Goal: Contribute content: Add original content to the website for others to see

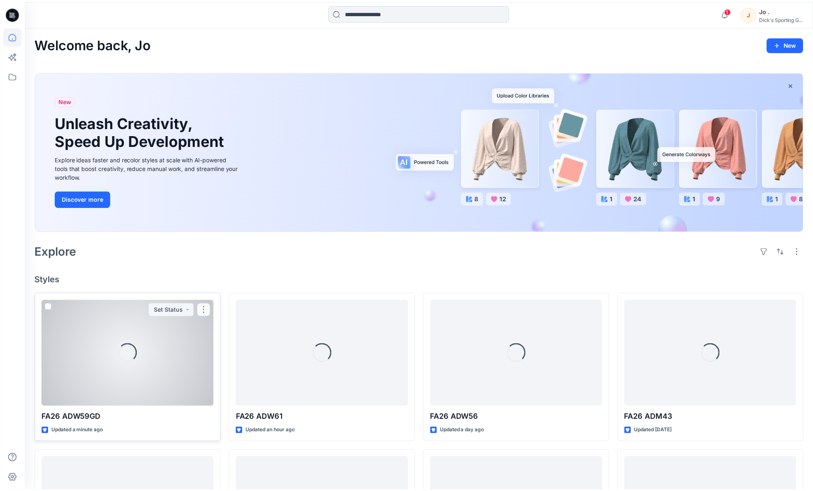
scroll to position [184, 0]
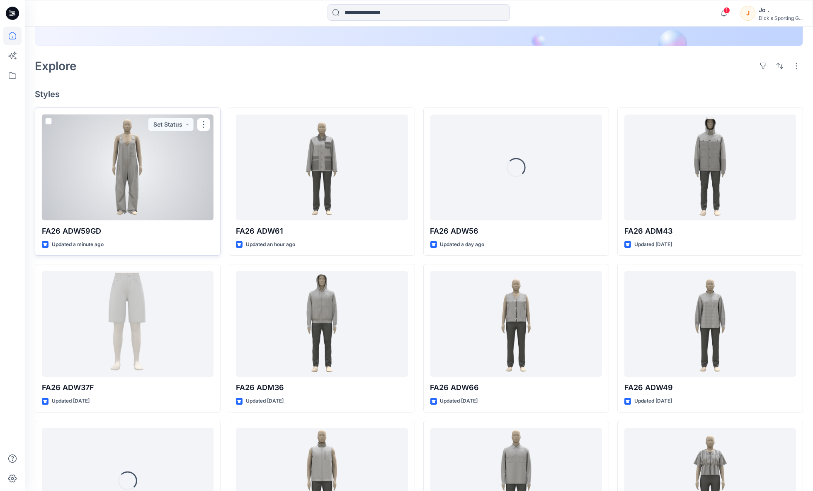
click at [109, 174] on div at bounding box center [128, 167] width 172 height 106
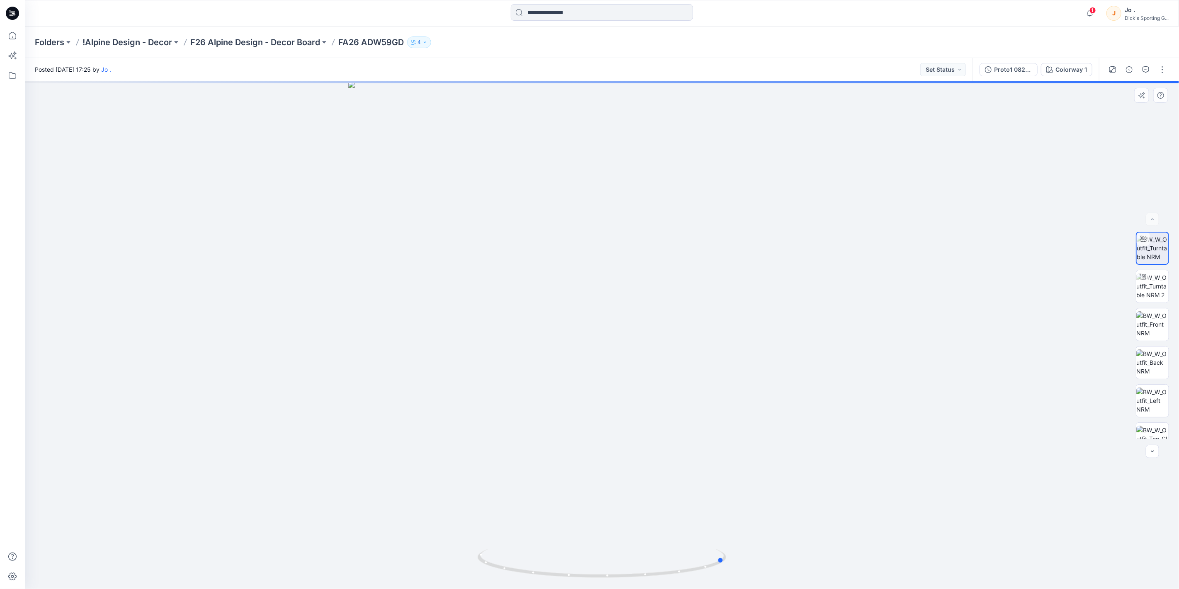
drag, startPoint x: 612, startPoint y: 407, endPoint x: 488, endPoint y: 409, distance: 124.0
click at [488, 409] on div at bounding box center [602, 335] width 1154 height 508
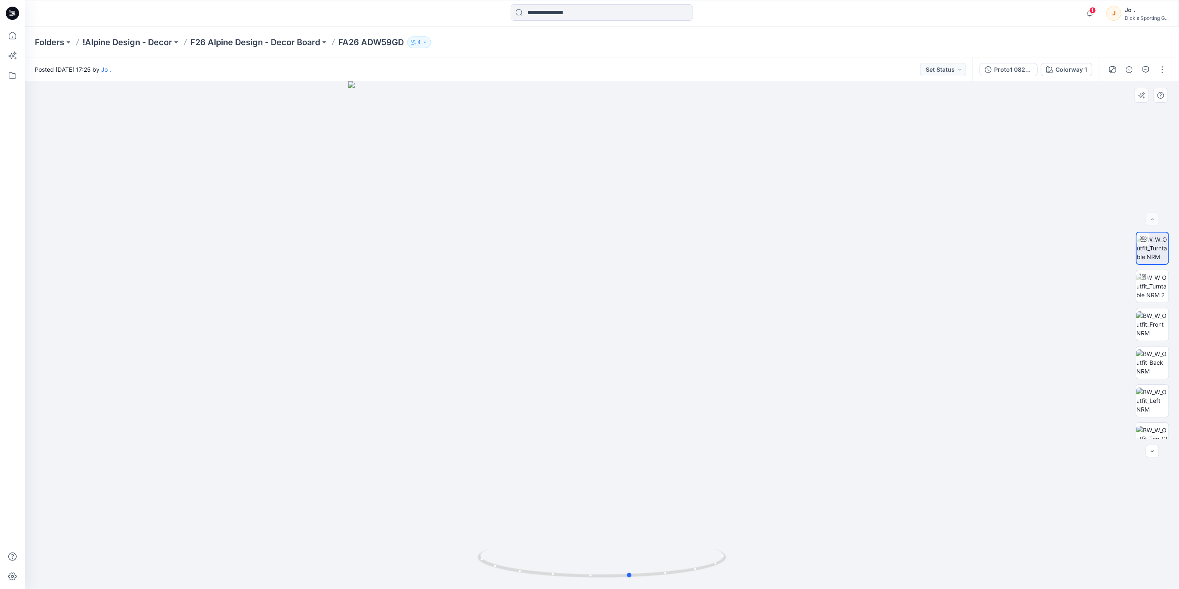
drag, startPoint x: 646, startPoint y: 395, endPoint x: 782, endPoint y: 399, distance: 136.5
click at [782, 399] on div at bounding box center [602, 335] width 1154 height 508
click at [819, 285] on img at bounding box center [1153, 286] width 32 height 26
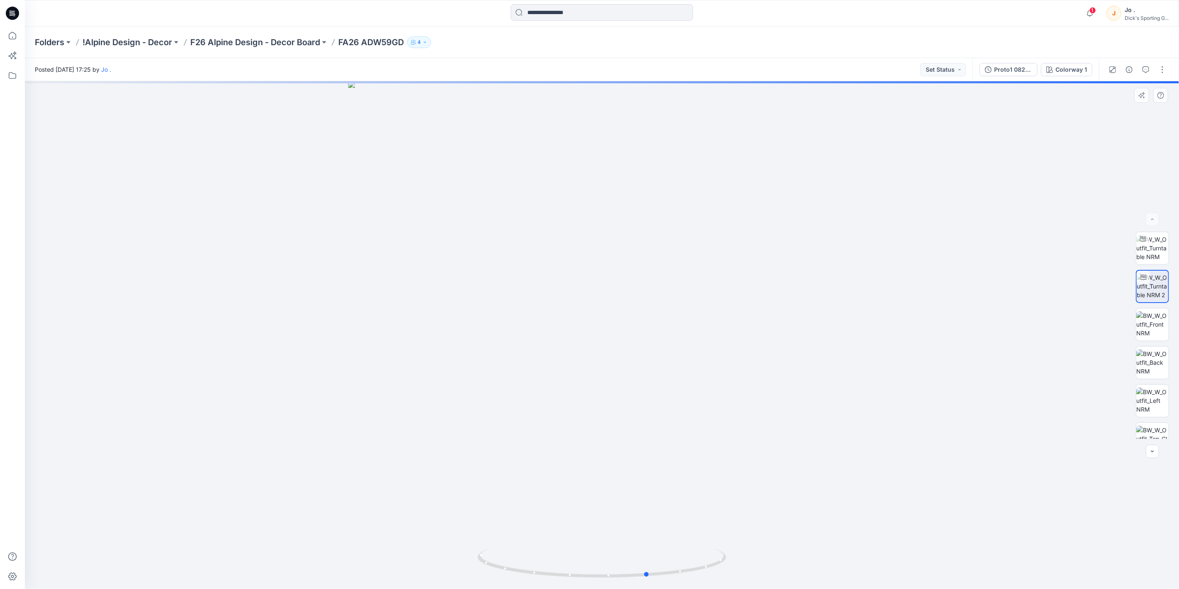
drag, startPoint x: 673, startPoint y: 372, endPoint x: 470, endPoint y: 386, distance: 202.9
click at [470, 386] on div at bounding box center [602, 335] width 1154 height 508
drag, startPoint x: 601, startPoint y: 379, endPoint x: 546, endPoint y: 384, distance: 55.3
click at [546, 384] on div at bounding box center [602, 335] width 1154 height 508
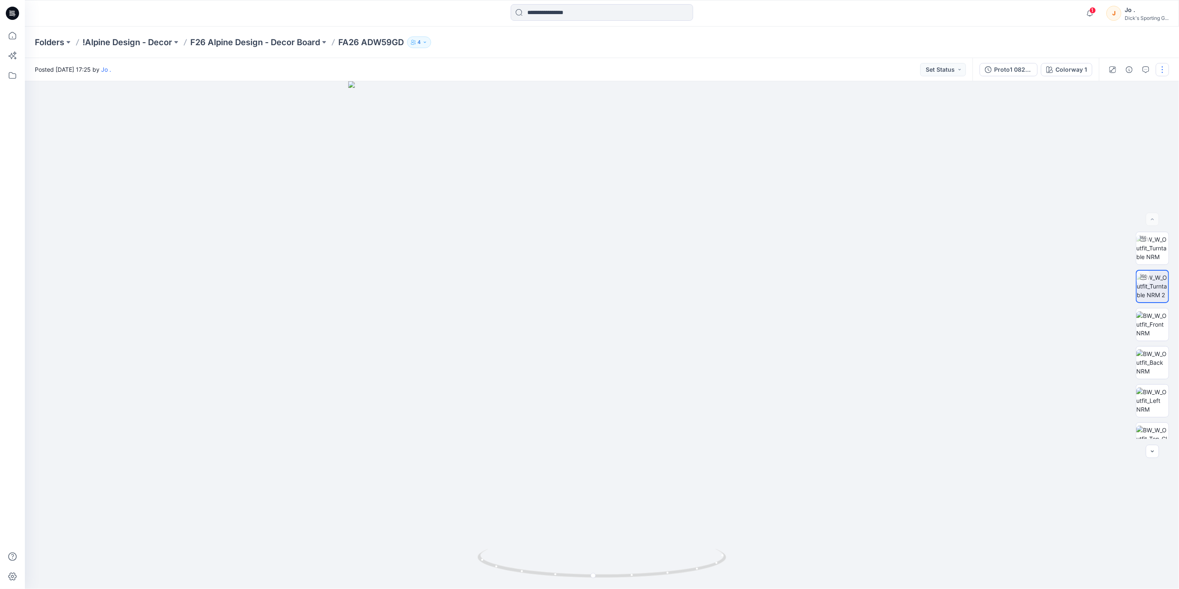
click at [819, 72] on button "button" at bounding box center [1162, 69] width 13 height 13
click at [819, 112] on p "Edit" at bounding box center [1110, 111] width 10 height 9
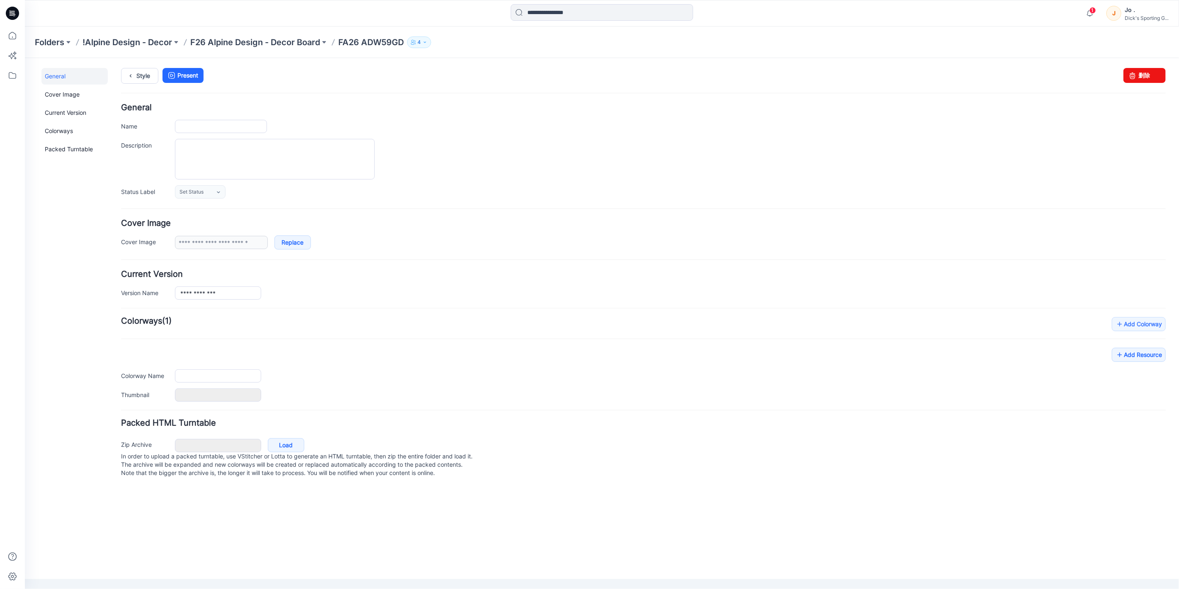
type input "**********"
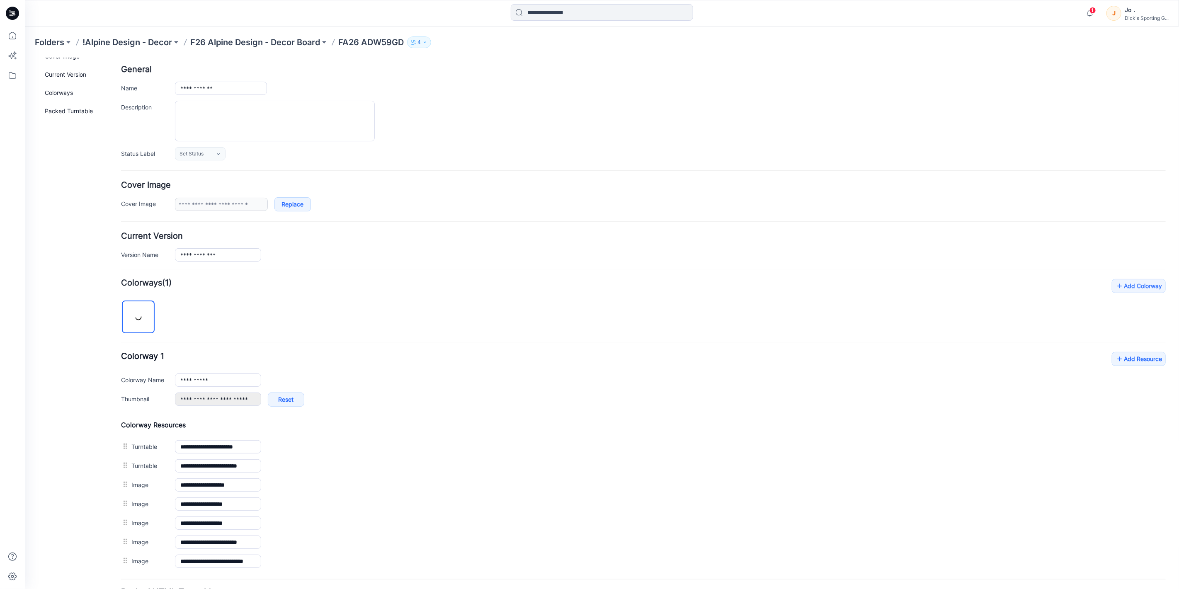
scroll to position [117, 0]
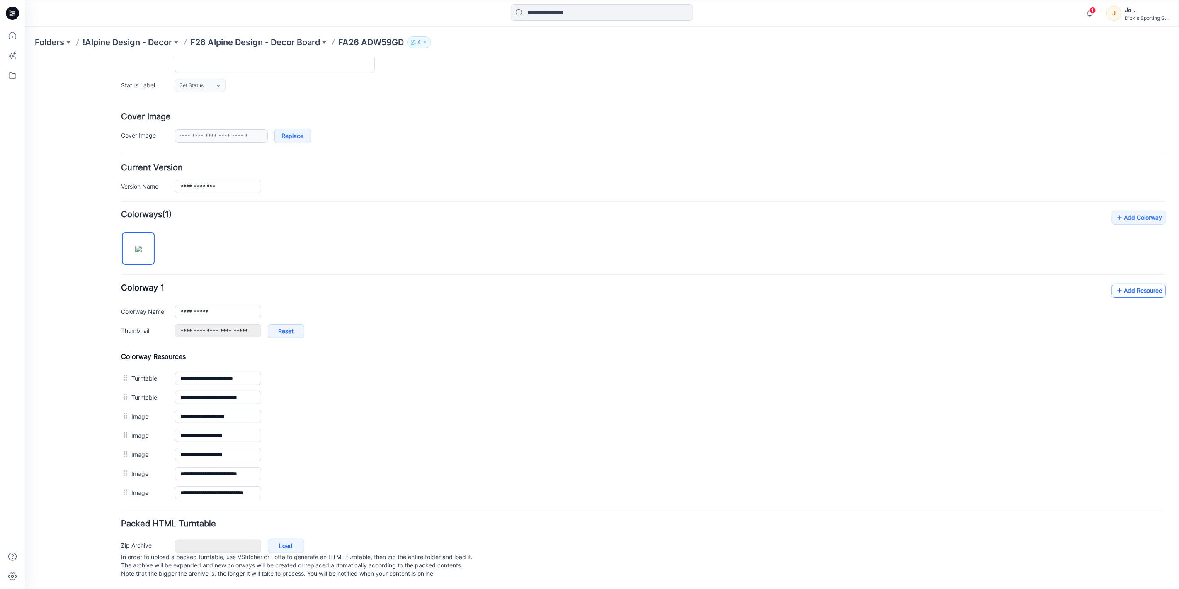
click at [1121, 283] on link "Add Resource" at bounding box center [1139, 290] width 54 height 14
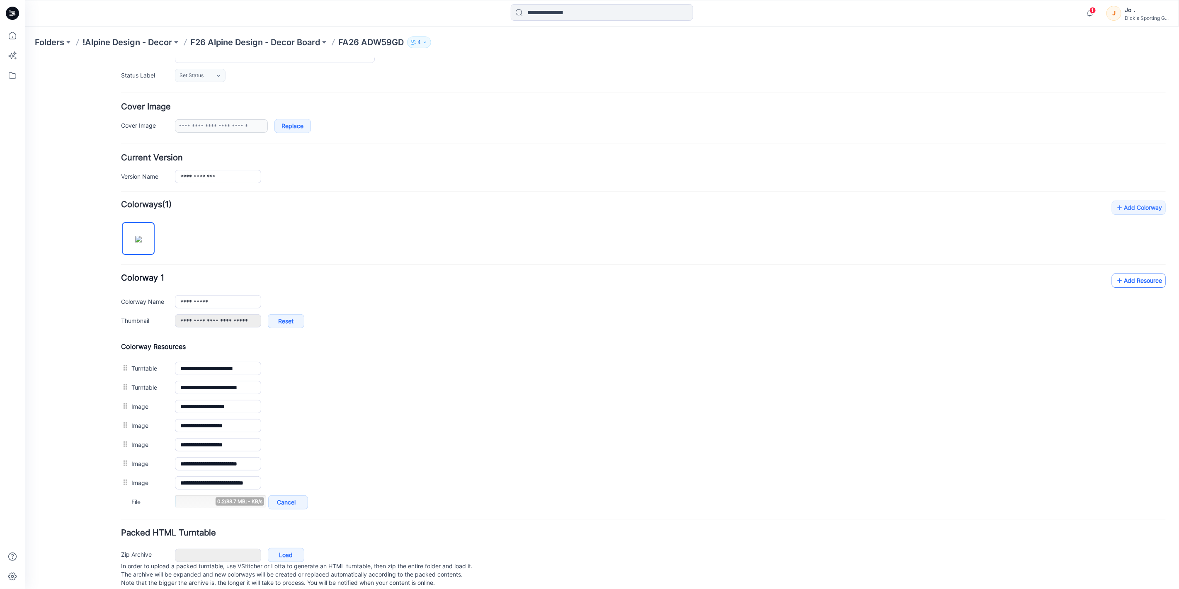
click at [1128, 280] on link "Add Resource" at bounding box center [1139, 280] width 54 height 14
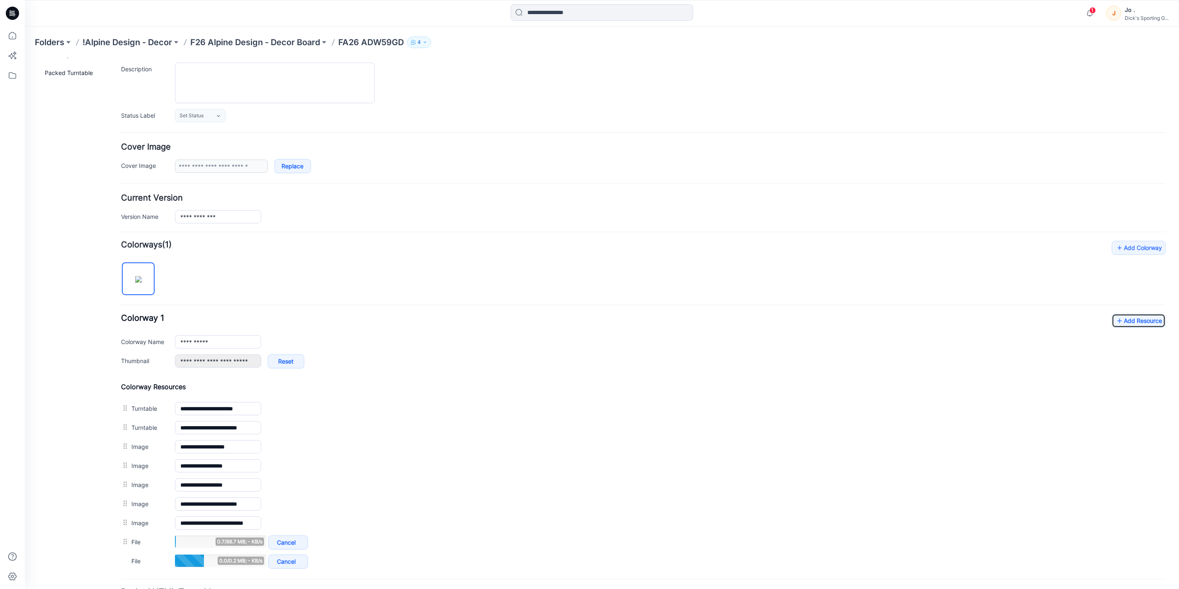
scroll to position [24, 0]
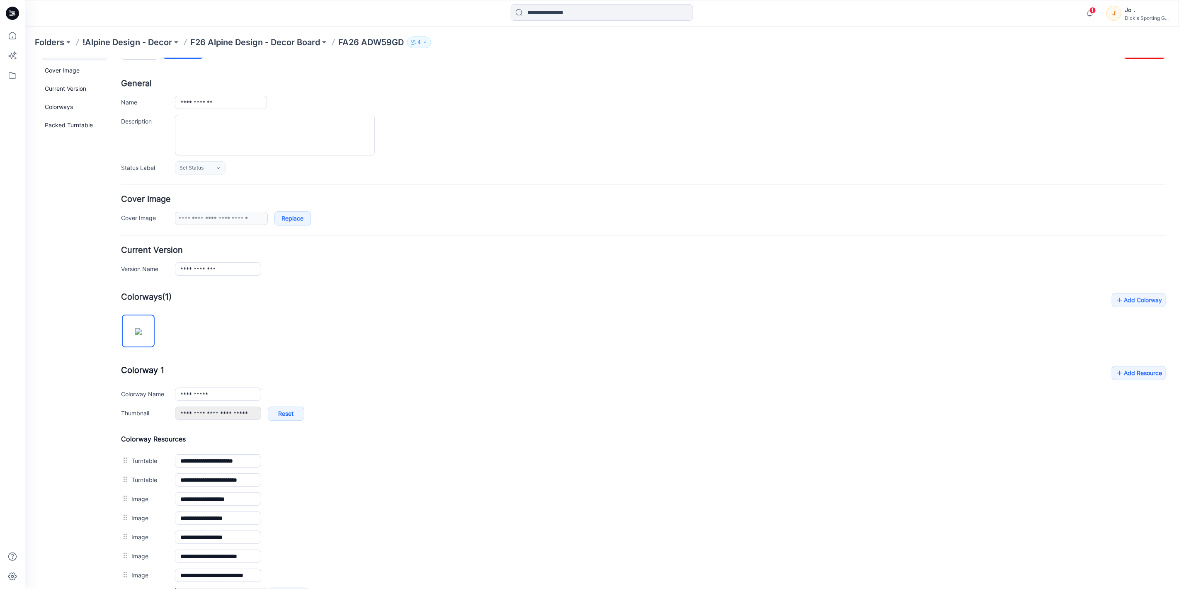
click at [77, 400] on div "General Cover Image Current Version Colorways Packed Turntable" at bounding box center [74, 377] width 66 height 666
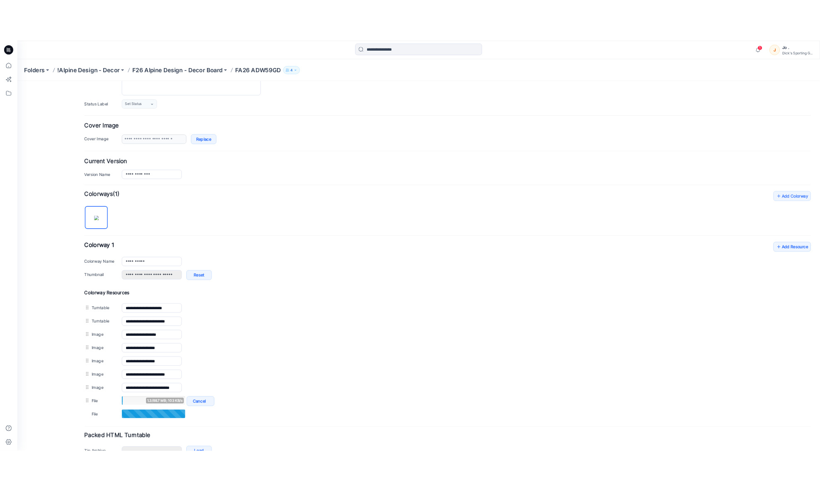
scroll to position [154, 0]
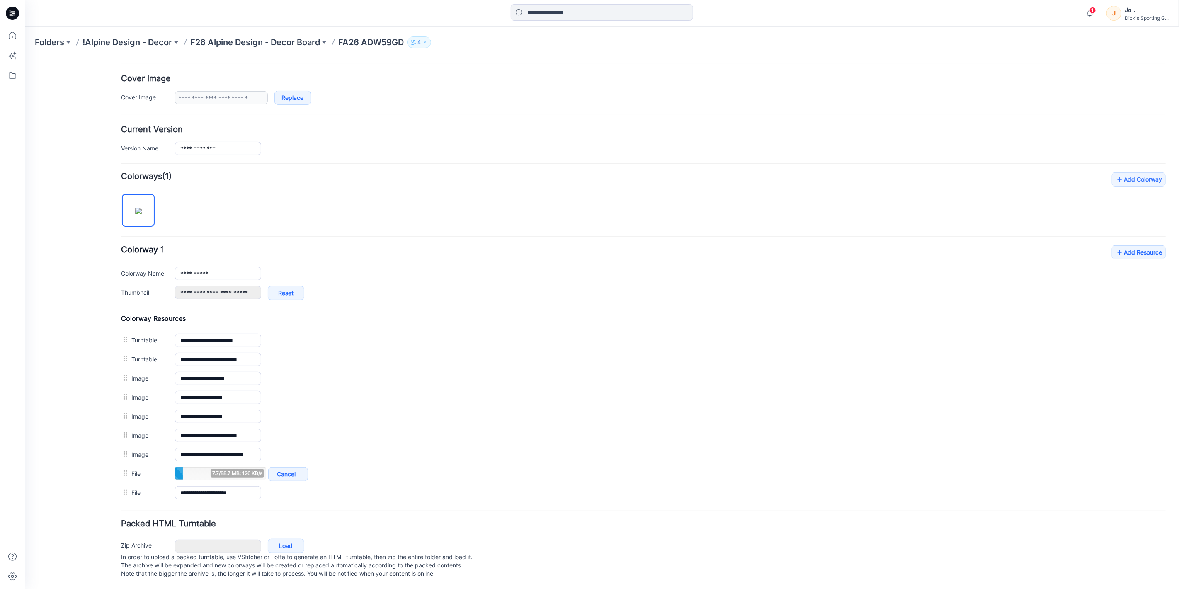
click at [536, 46] on div "Folders !Alpine Design - Decor F26 Alpine Design - Decor Board FA26 ADW59GD 4" at bounding box center [570, 42] width 1070 height 12
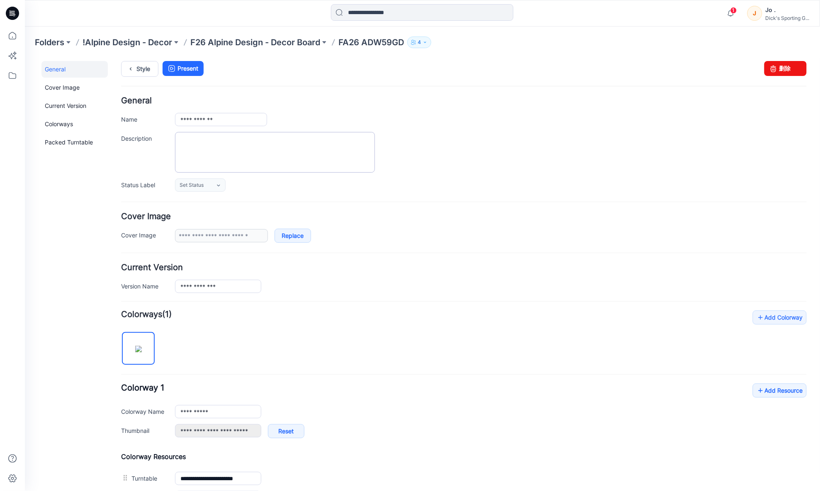
scroll to position [0, 0]
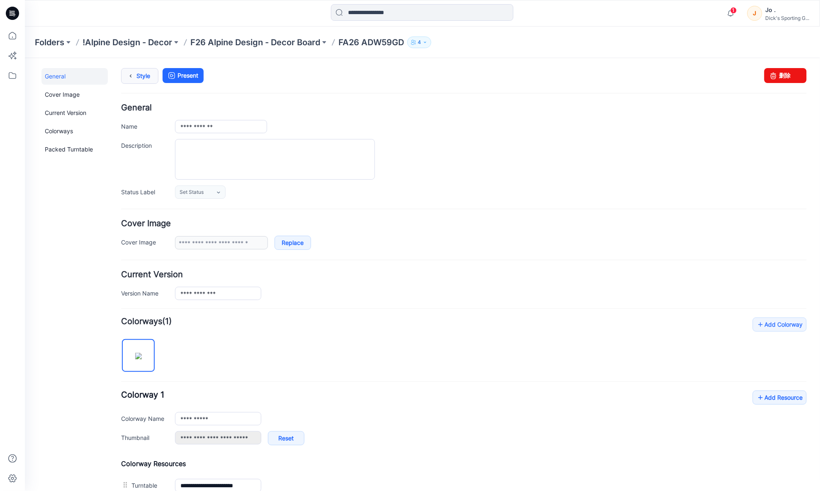
click at [140, 79] on link "Style" at bounding box center [139, 76] width 37 height 16
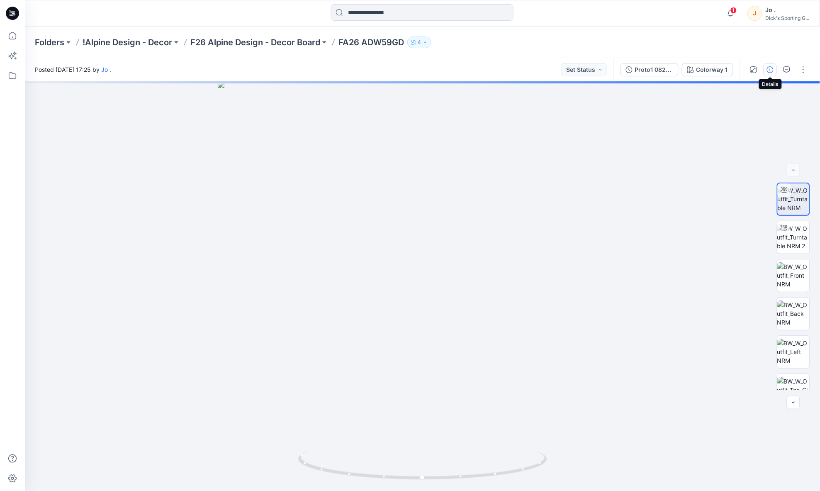
click at [772, 68] on icon "button" at bounding box center [770, 69] width 7 height 7
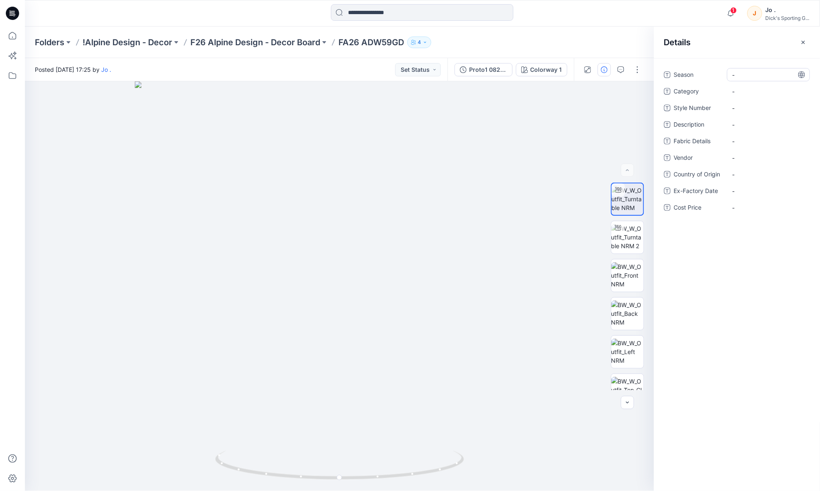
click at [749, 77] on span "-" at bounding box center [768, 74] width 72 height 9
click at [757, 72] on span "-" at bounding box center [768, 74] width 72 height 9
click at [734, 75] on textarea "***** ****" at bounding box center [768, 74] width 83 height 13
type textarea "*********"
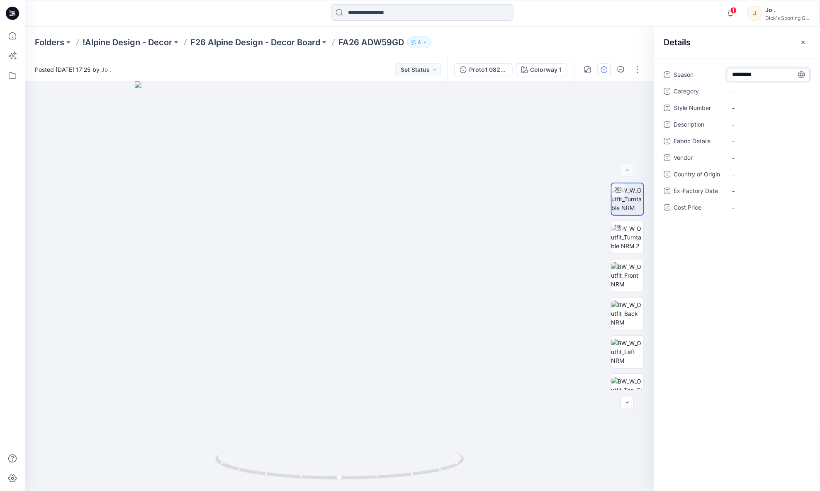
scroll to position [0, 0]
click at [744, 88] on span "-" at bounding box center [768, 91] width 72 height 9
drag, startPoint x: 700, startPoint y: 11, endPoint x: 700, endPoint y: 17, distance: 5.8
click at [700, 11] on div "1 Notifications Your style FA26 ADW59GD is ready 7 minutes ago Your style FA26 …" at bounding box center [422, 13] width 795 height 18
click at [737, 94] on span "-" at bounding box center [768, 91] width 72 height 9
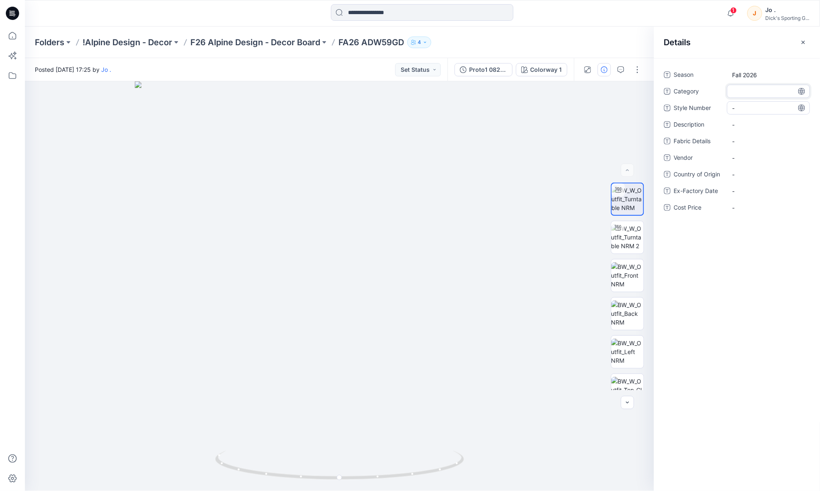
type textarea "**********"
click at [744, 109] on Number "-" at bounding box center [768, 108] width 72 height 9
click at [751, 107] on Number "-" at bounding box center [768, 108] width 72 height 9
type textarea "*******"
click at [753, 126] on span "-" at bounding box center [768, 124] width 72 height 9
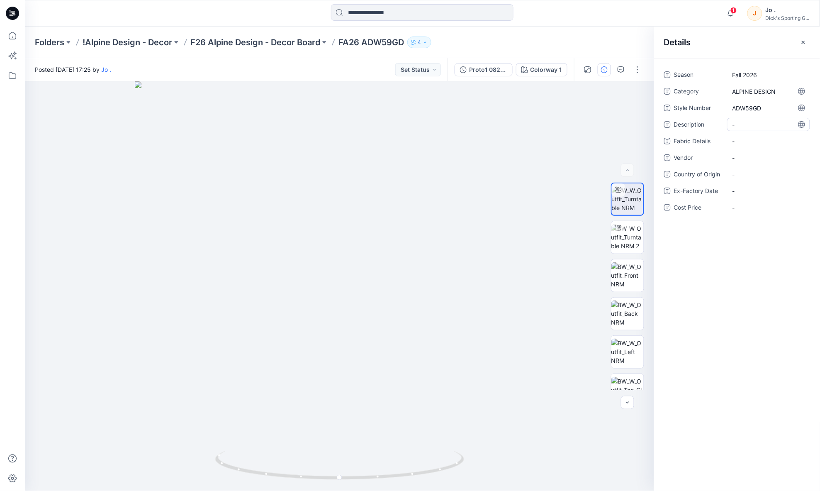
click at [751, 120] on span "-" at bounding box center [768, 124] width 72 height 9
type textarea "**********"
click at [752, 138] on Details "-" at bounding box center [768, 141] width 72 height 9
click at [750, 140] on Details "-" at bounding box center [768, 141] width 72 height 9
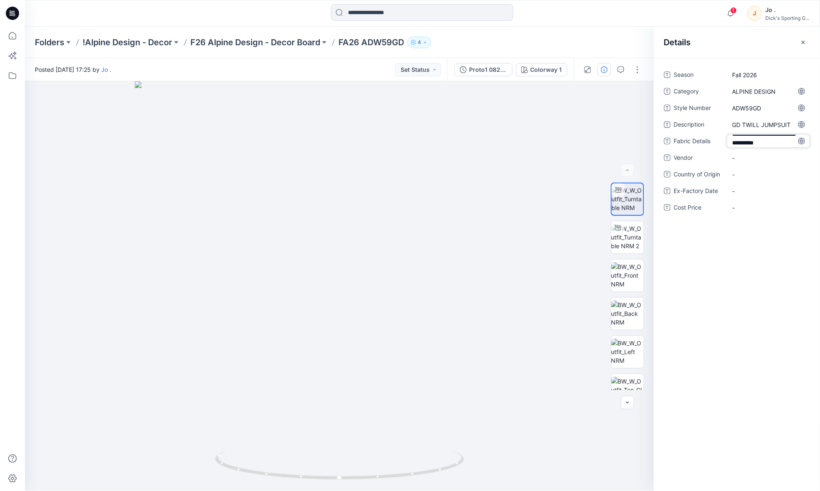
type textarea "**********"
click at [747, 163] on div "**********" at bounding box center [737, 146] width 146 height 156
click at [749, 169] on span "-" at bounding box center [768, 171] width 72 height 9
type textarea "*****"
click at [724, 287] on div "Season Fall 2026 Category ALPINE DESIGN Style Number ADW59GD Description GD TWI…" at bounding box center [737, 274] width 166 height 433
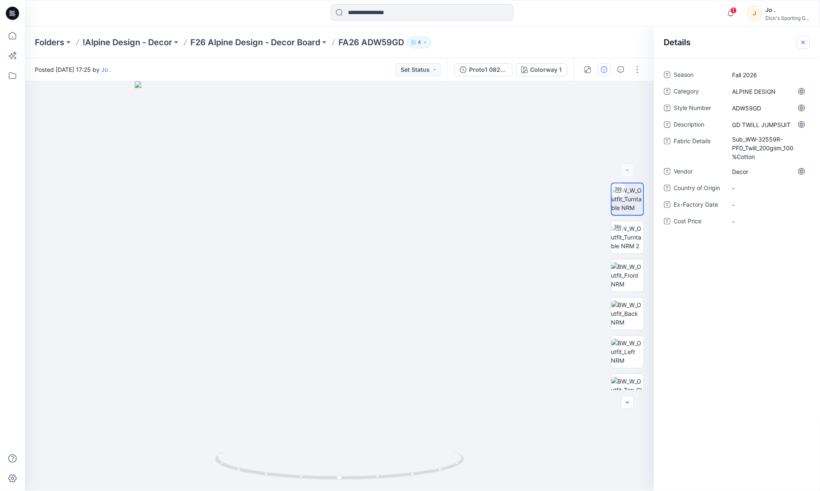
click at [802, 40] on icon "button" at bounding box center [803, 41] width 3 height 3
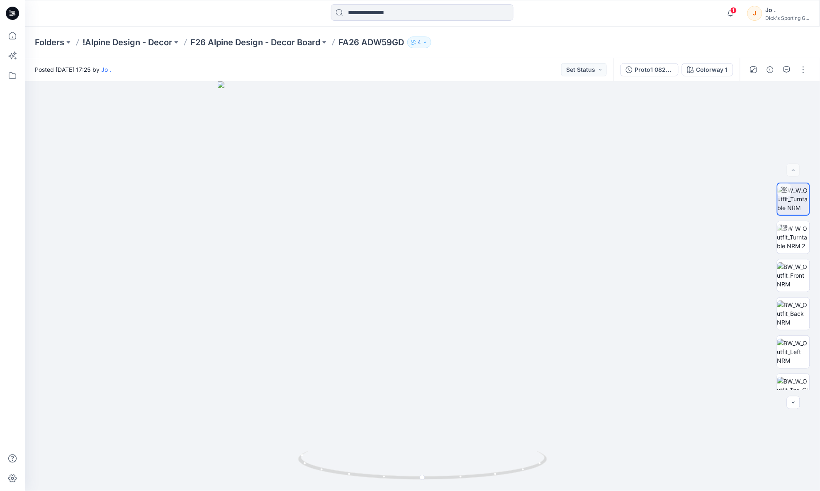
click at [247, 70] on div "Posted [DATE] 17:25 by [PERSON_NAME] Set Status" at bounding box center [319, 69] width 588 height 23
